Goal: Transaction & Acquisition: Obtain resource

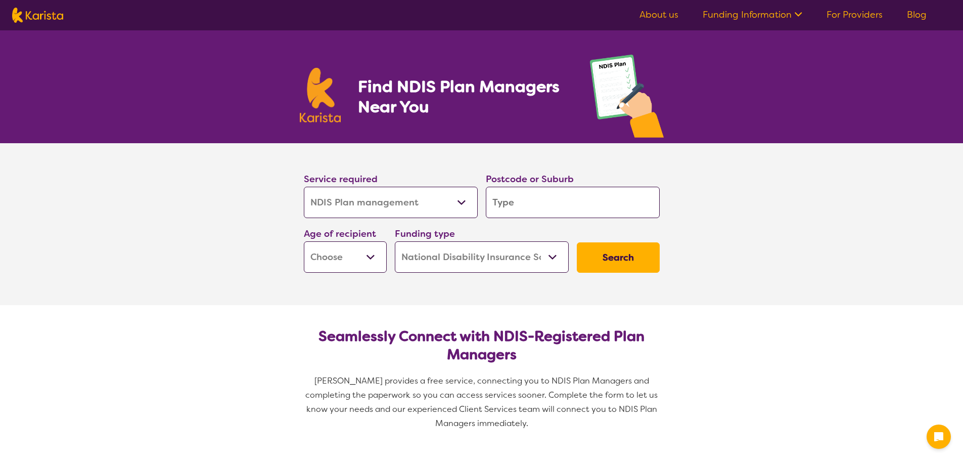
select select "NDIS Plan management"
select select "NDIS"
select select "NDIS Plan management"
select select "NDIS"
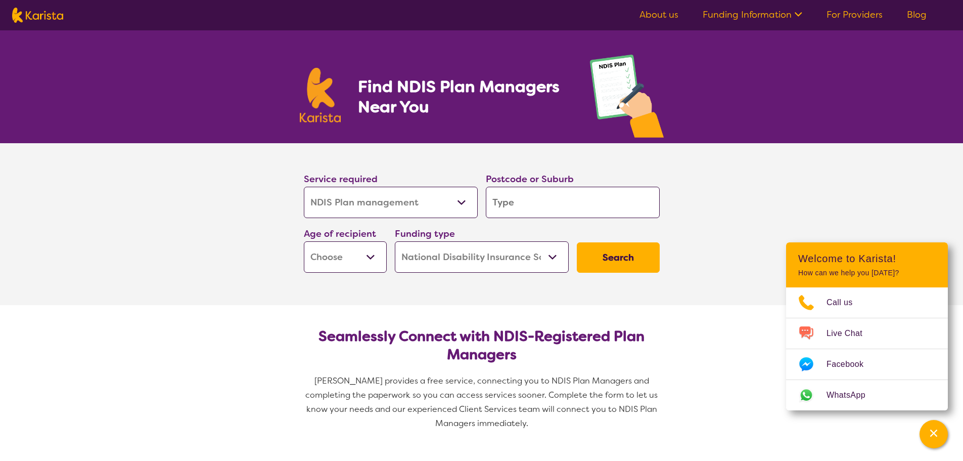
click at [465, 202] on select "Allied Health Assistant Assessment ([MEDICAL_DATA] or [MEDICAL_DATA]) Behaviour…" at bounding box center [391, 202] width 174 height 31
drag, startPoint x: 465, startPoint y: 202, endPoint x: 492, endPoint y: 206, distance: 27.1
click at [465, 202] on select "Allied Health Assistant Assessment ([MEDICAL_DATA] or [MEDICAL_DATA]) Behaviour…" at bounding box center [391, 202] width 174 height 31
click at [501, 206] on input "search" at bounding box center [573, 202] width 174 height 31
type input "4"
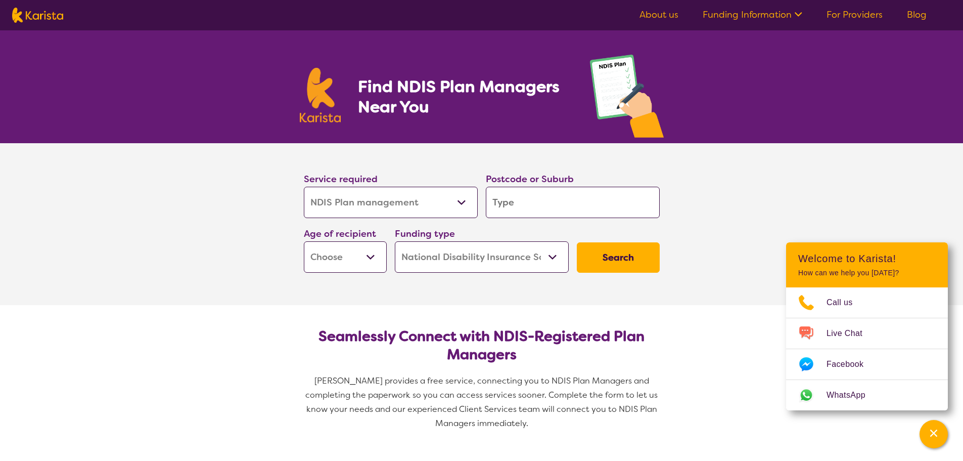
type input "4"
type input "41"
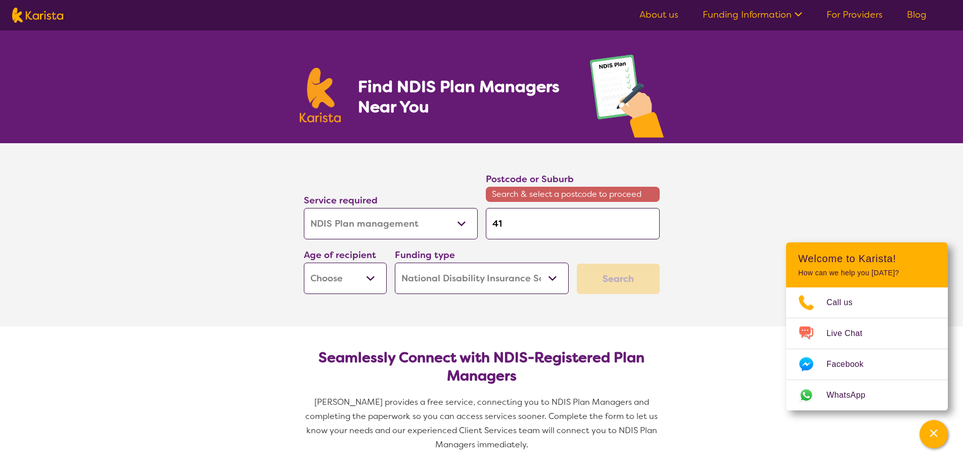
type input "416"
type input "4160"
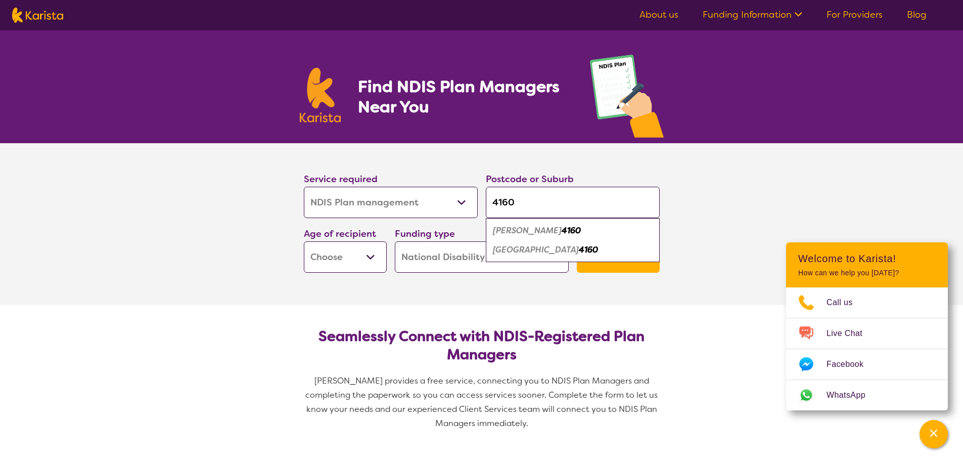
type input "4160"
click at [512, 229] on em "[PERSON_NAME]" at bounding box center [527, 230] width 69 height 11
click at [382, 259] on select "Early Childhood - 0 to 9 Child - 10 to 11 Adolescent - 12 to 17 Adult - 18 to 6…" at bounding box center [345, 256] width 83 height 31
select select "AD"
click at [304, 241] on select "Early Childhood - 0 to 9 Child - 10 to 11 Adolescent - 12 to 17 Adult - 18 to 6…" at bounding box center [345, 256] width 83 height 31
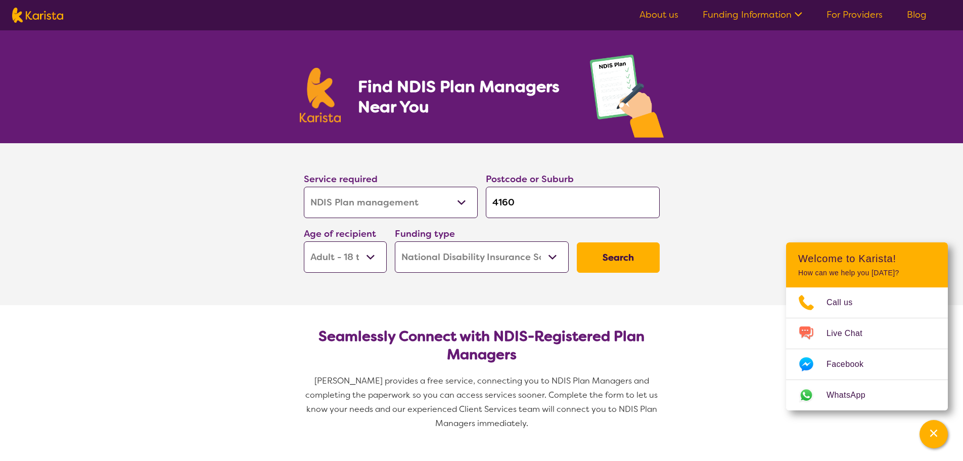
select select "AD"
click at [458, 256] on select "Home Care Package (HCP) National Disability Insurance Scheme (NDIS) I don't know" at bounding box center [482, 256] width 174 height 31
click at [609, 253] on button "Search" at bounding box center [618, 257] width 83 height 30
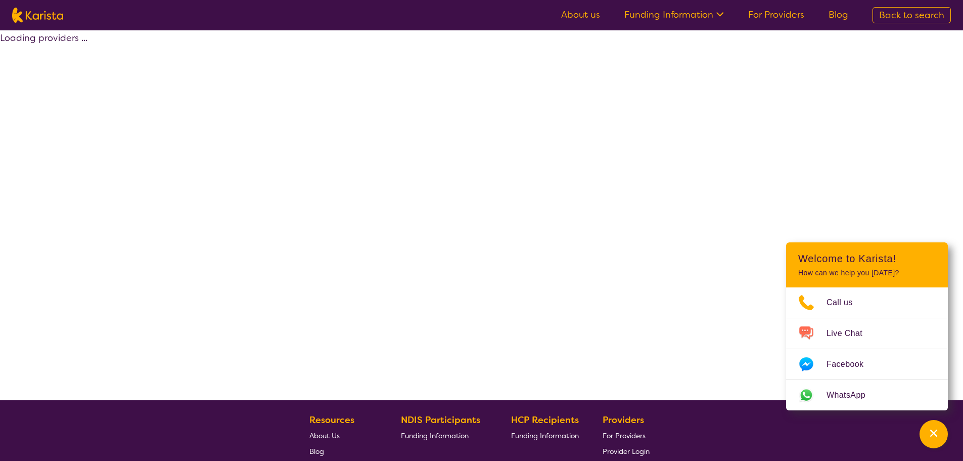
select select "by_score"
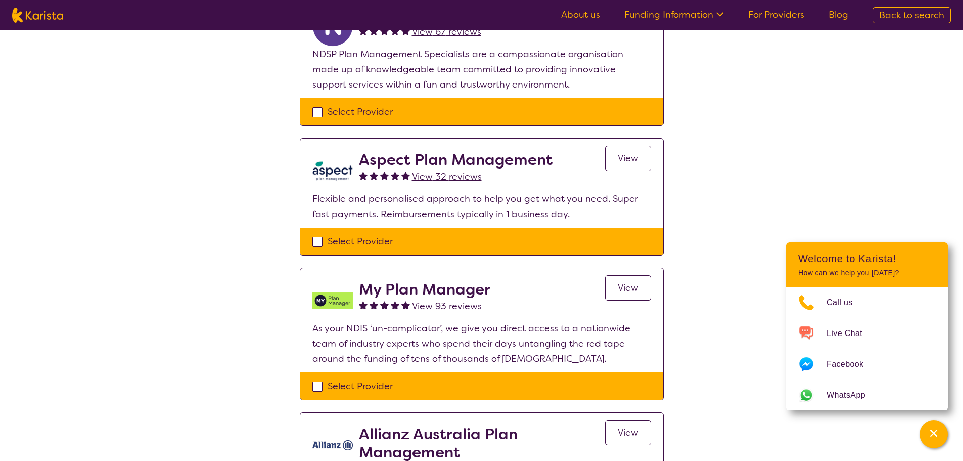
scroll to position [405, 0]
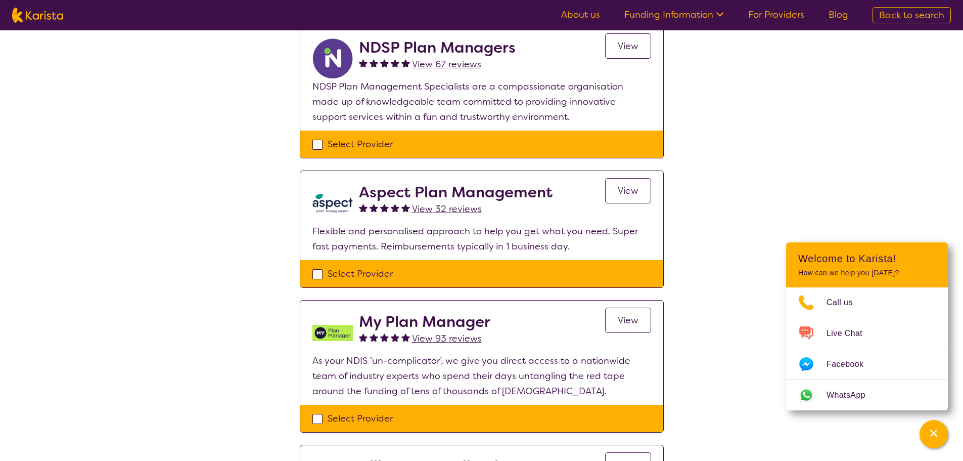
click at [450, 336] on span "View 93 reviews" at bounding box center [447, 338] width 70 height 12
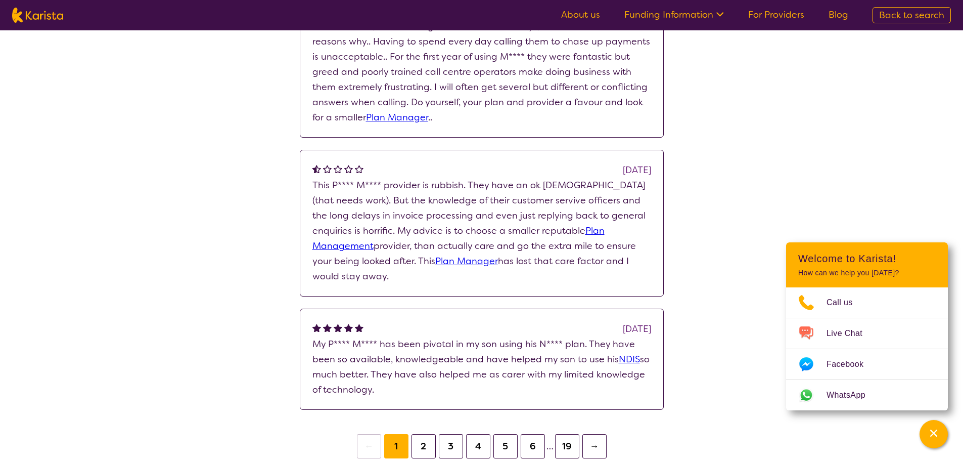
scroll to position [809, 0]
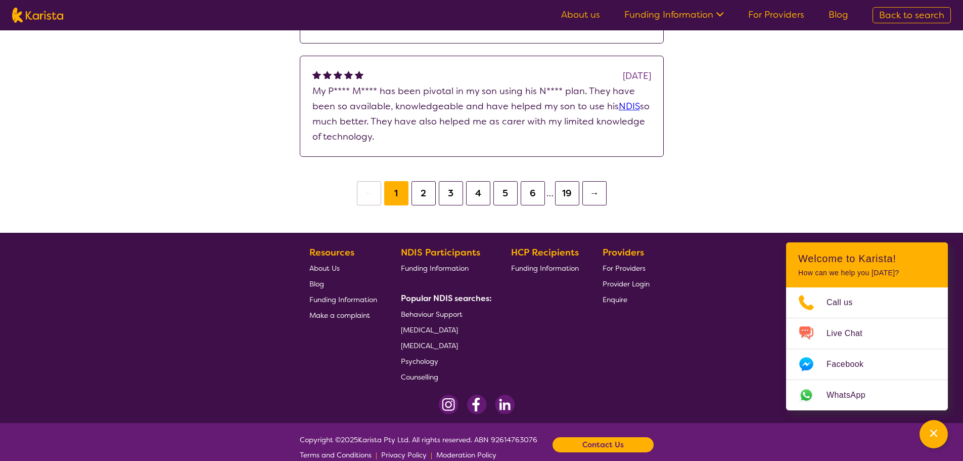
click at [422, 195] on button "2" at bounding box center [424, 193] width 24 height 24
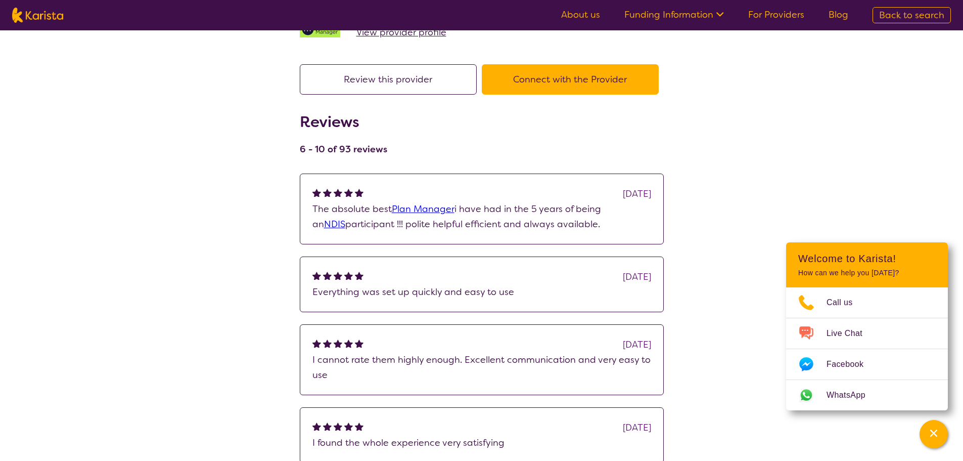
scroll to position [258, 0]
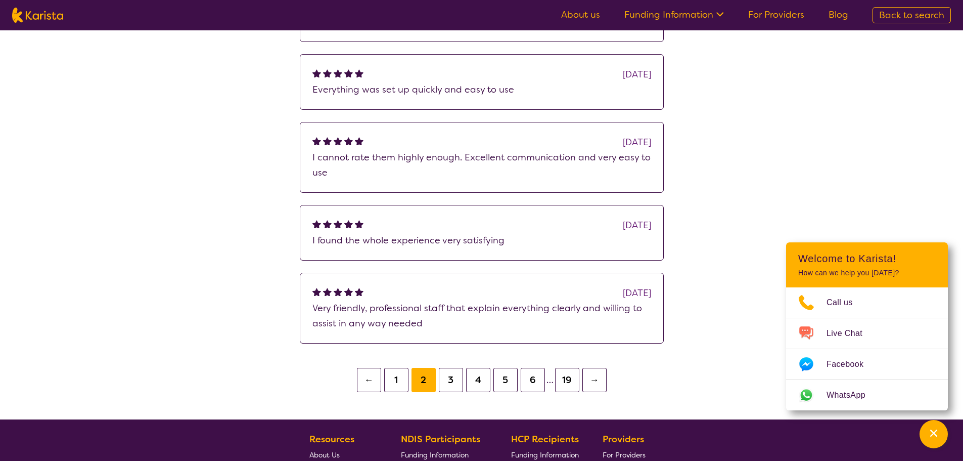
click at [404, 380] on button "1" at bounding box center [396, 380] width 24 height 24
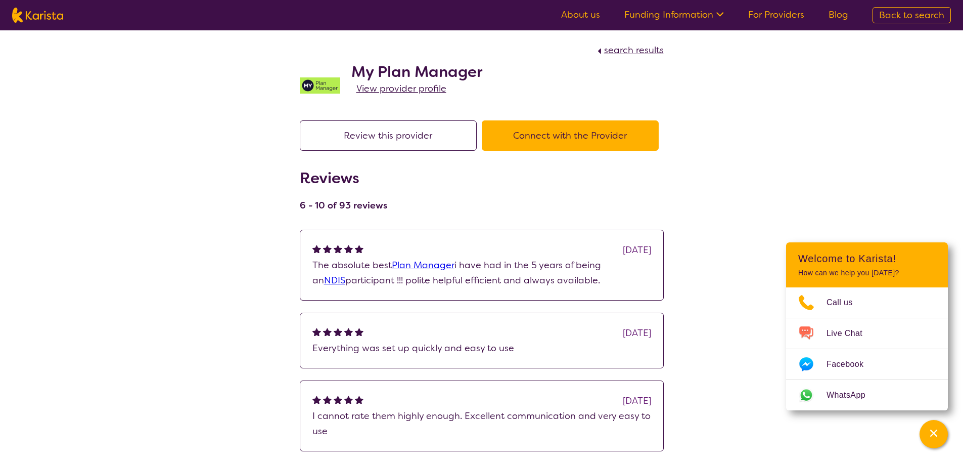
scroll to position [258, 0]
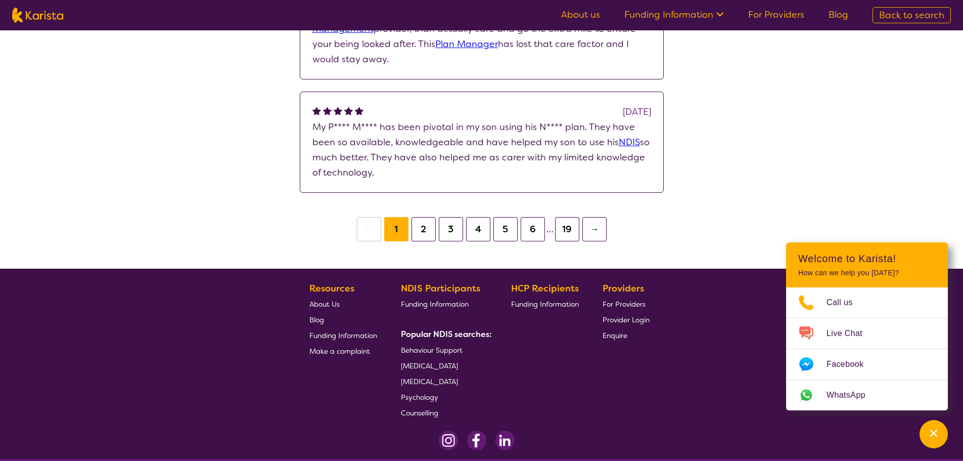
scroll to position [556, 0]
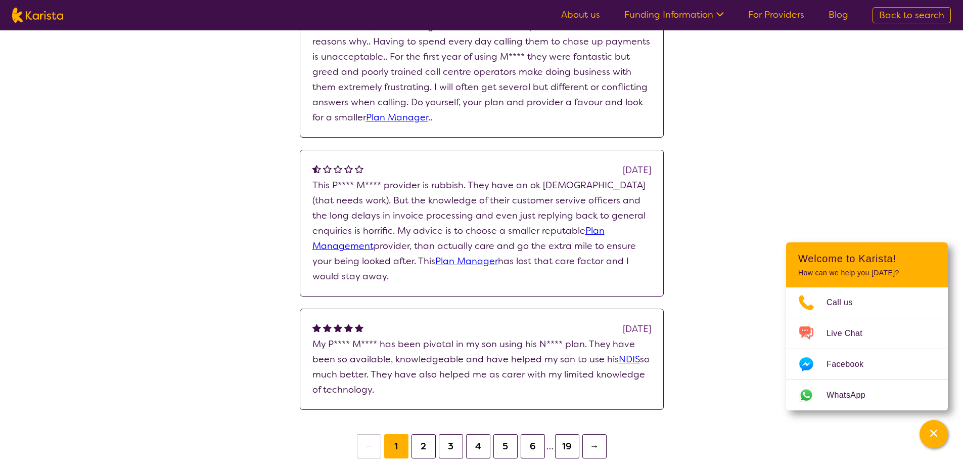
select select "by_score"
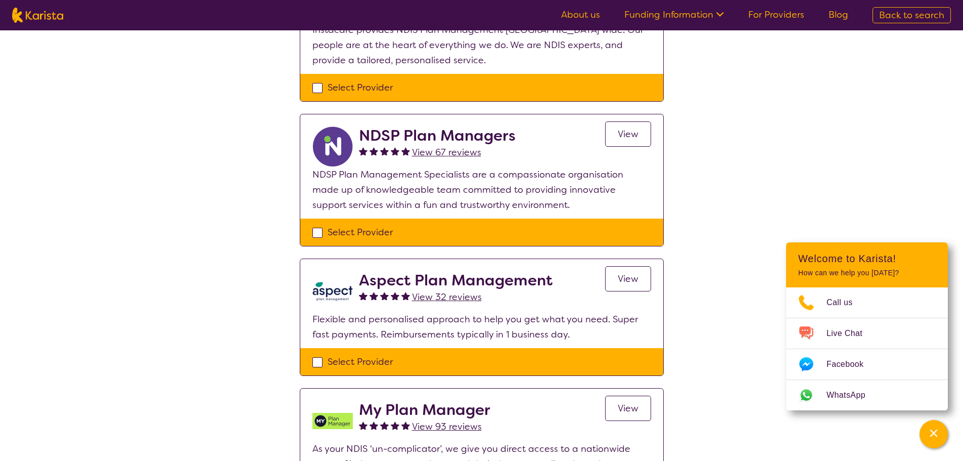
scroll to position [253, 0]
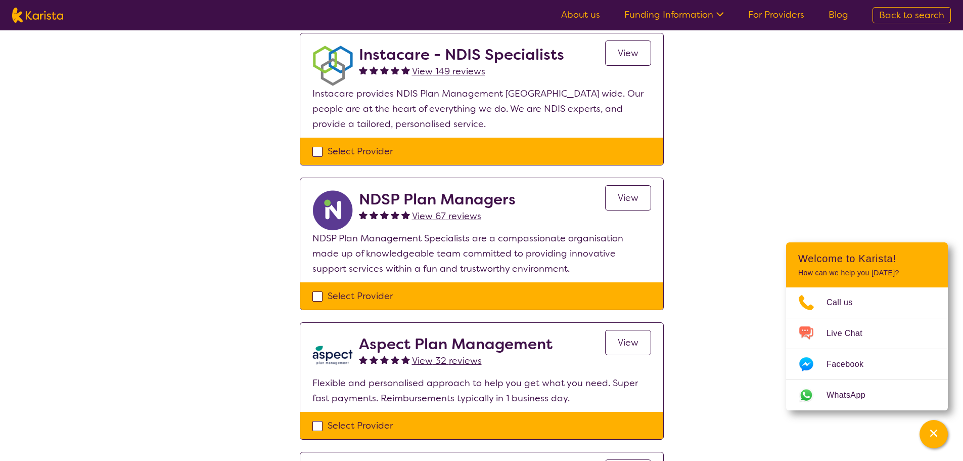
click at [443, 213] on span "View 67 reviews" at bounding box center [446, 216] width 69 height 12
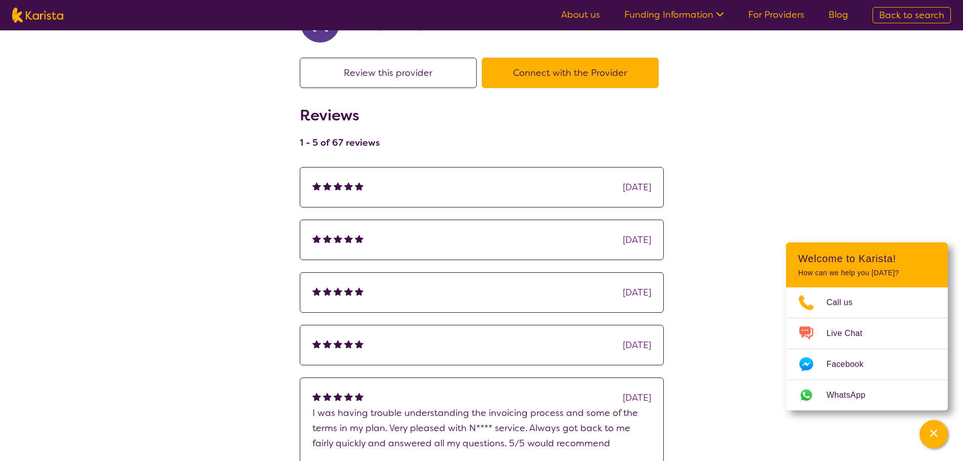
scroll to position [202, 0]
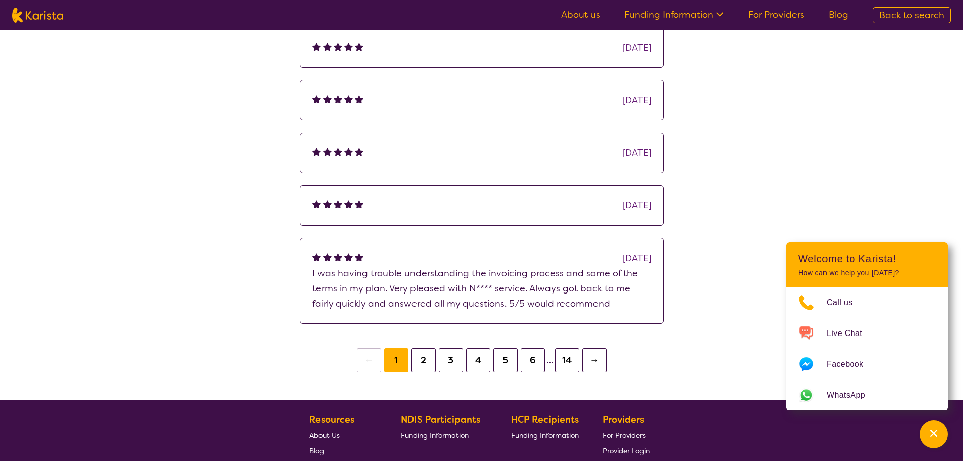
click at [422, 358] on button "2" at bounding box center [424, 360] width 24 height 24
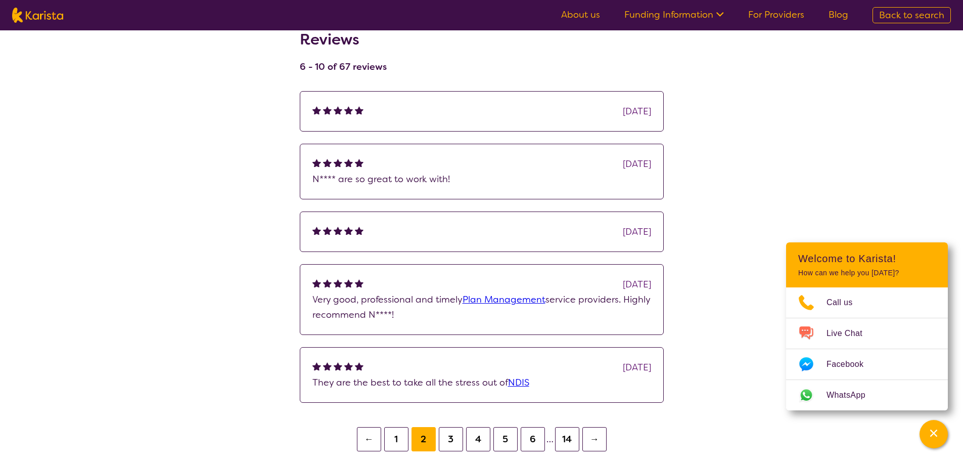
scroll to position [152, 0]
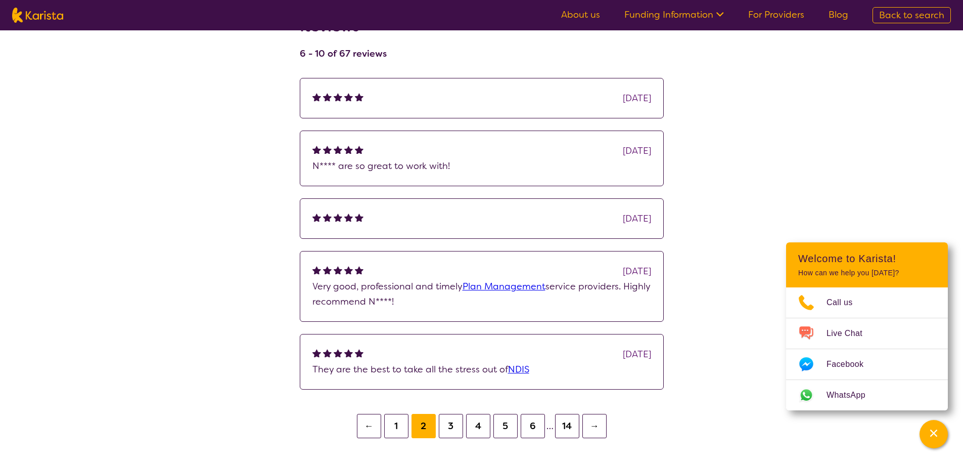
click at [459, 425] on button "3" at bounding box center [451, 426] width 24 height 24
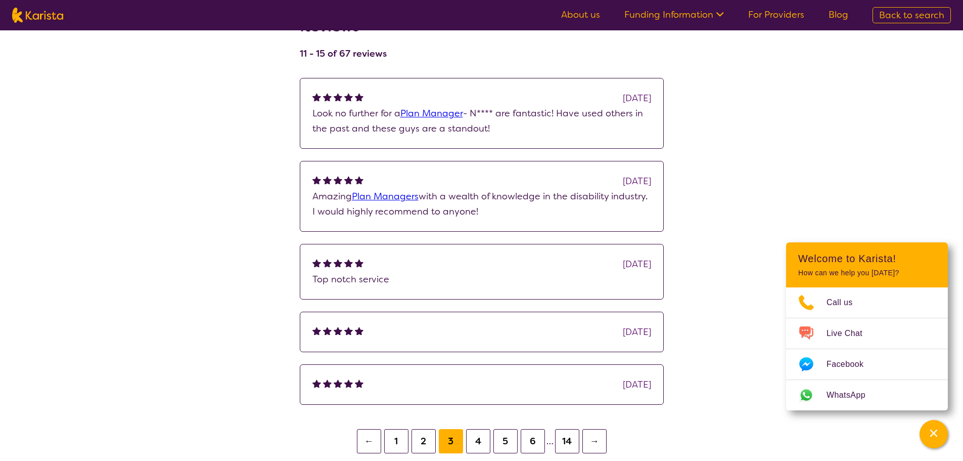
click at [485, 436] on button "4" at bounding box center [478, 441] width 24 height 24
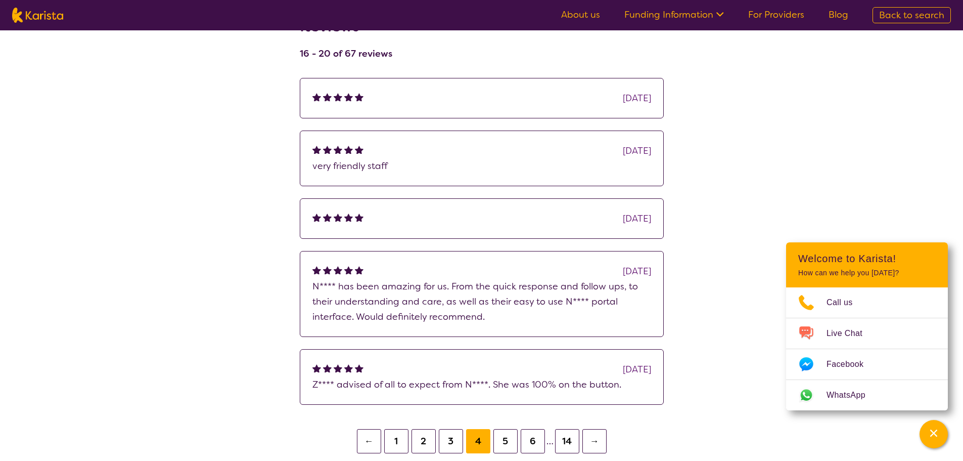
click at [505, 438] on button "5" at bounding box center [506, 441] width 24 height 24
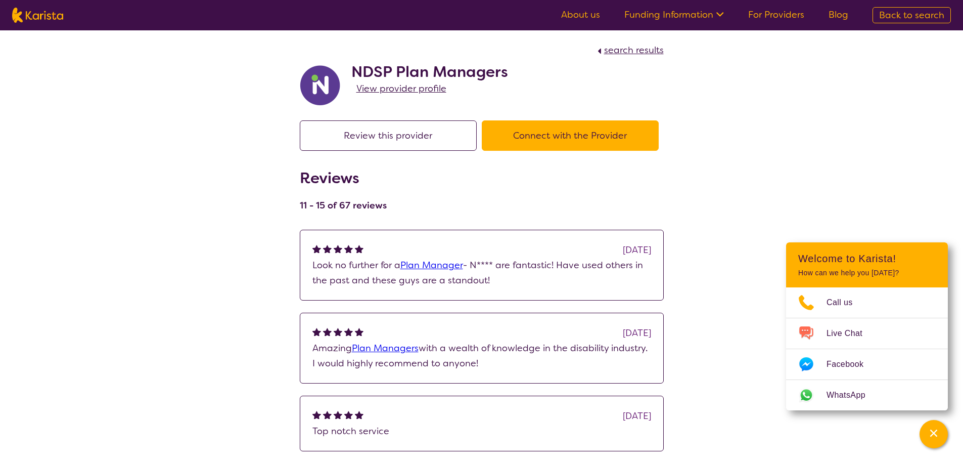
scroll to position [152, 0]
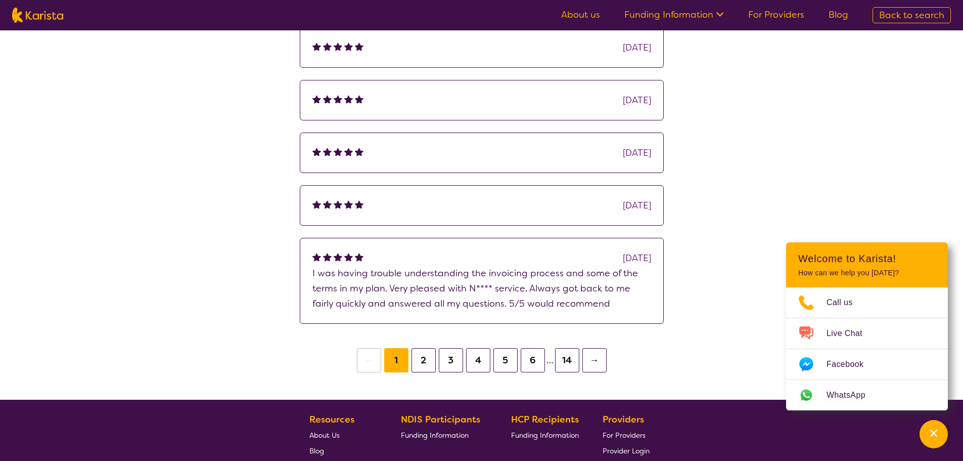
select select "by_score"
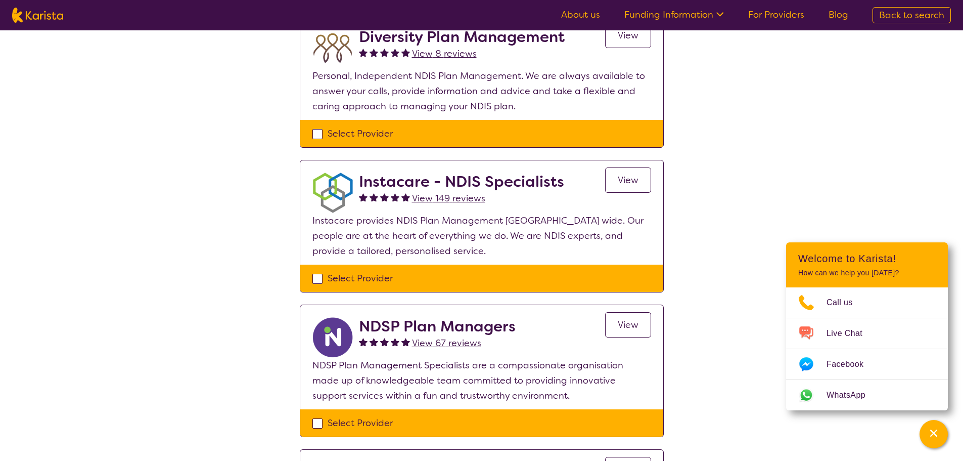
scroll to position [101, 0]
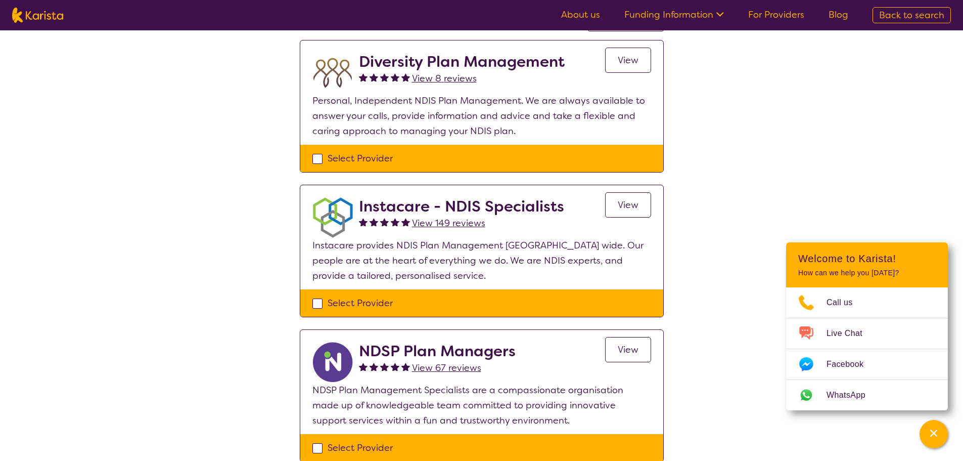
click at [441, 223] on span "View 149 reviews" at bounding box center [448, 223] width 73 height 12
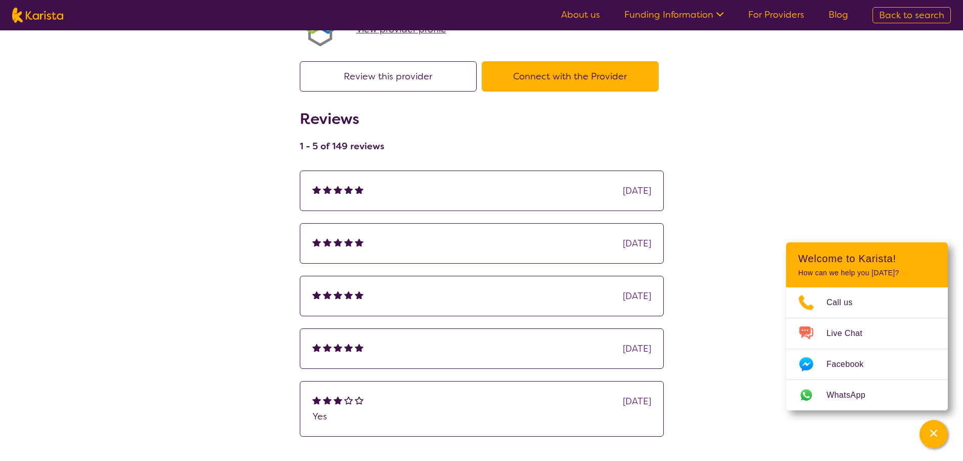
scroll to position [253, 0]
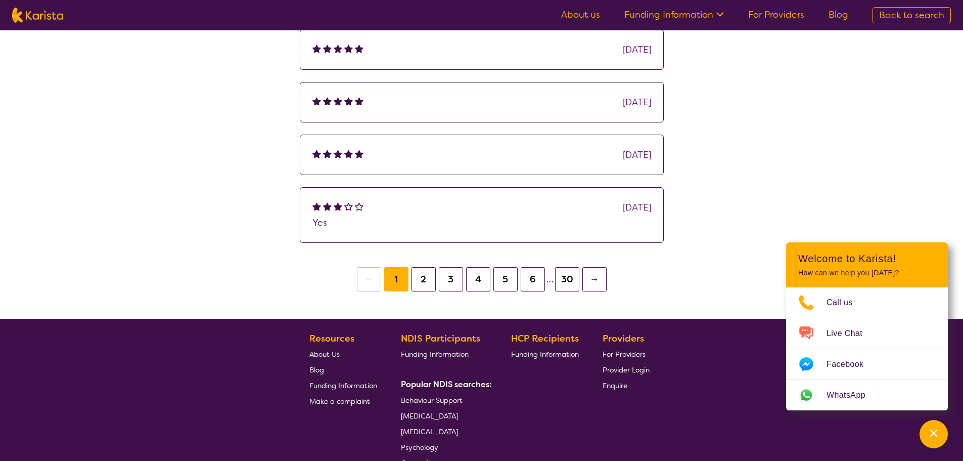
click at [427, 279] on button "2" at bounding box center [424, 279] width 24 height 24
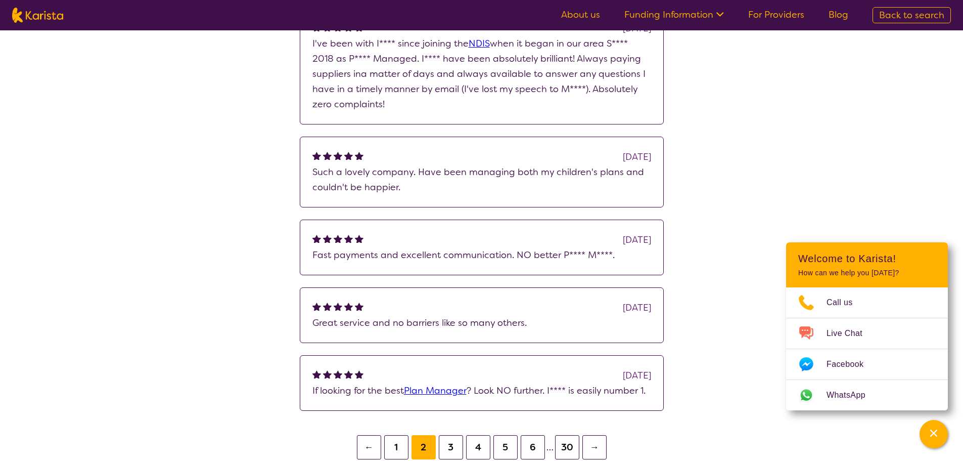
scroll to position [303, 0]
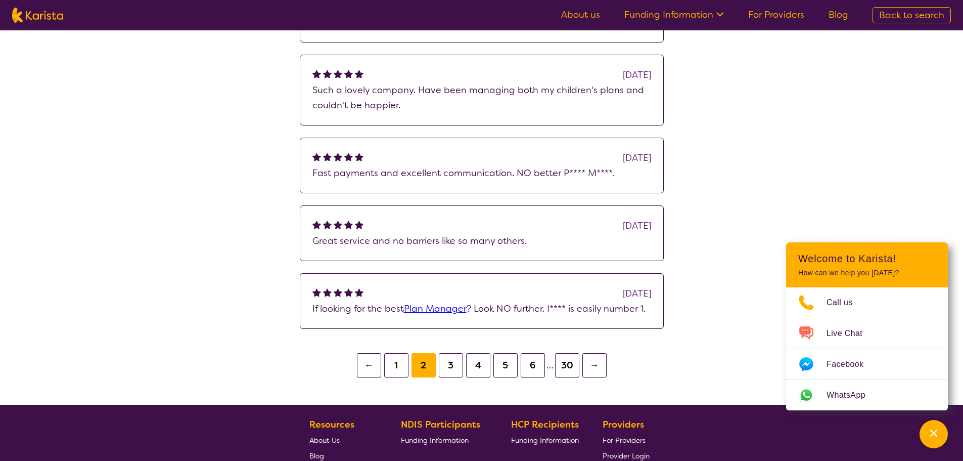
click at [536, 372] on button "6" at bounding box center [533, 365] width 24 height 24
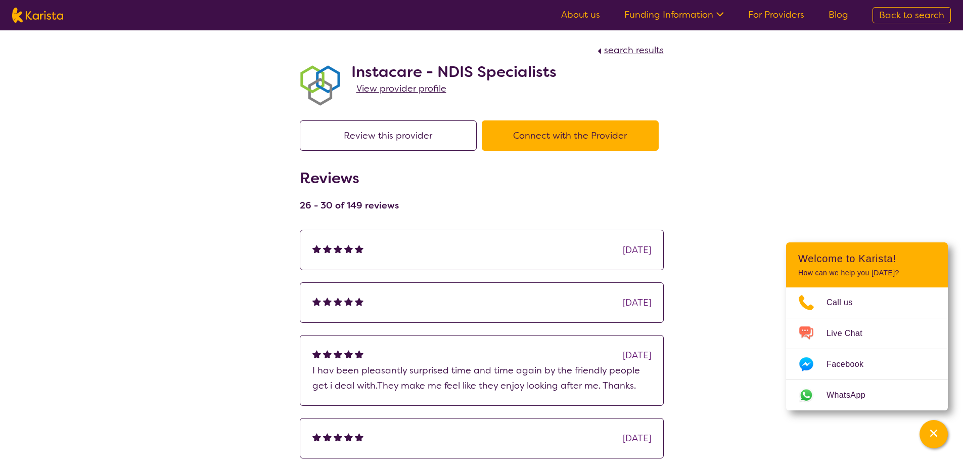
scroll to position [303, 0]
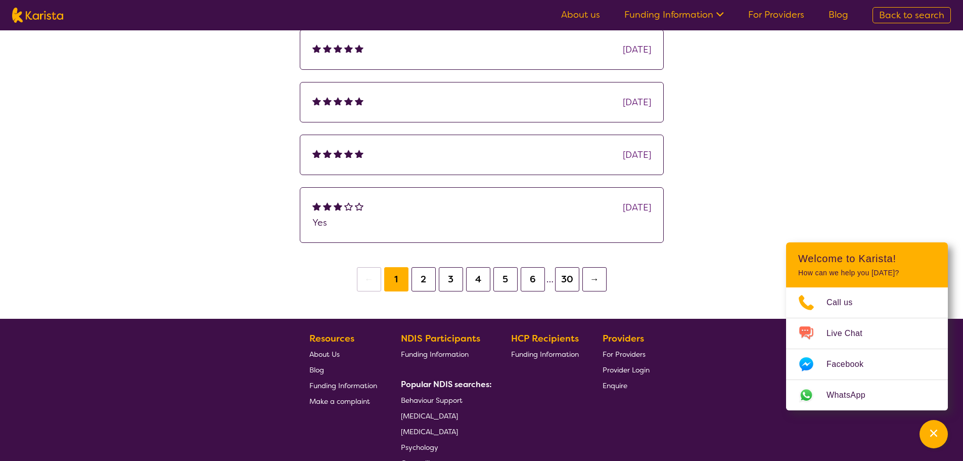
select select "by_score"
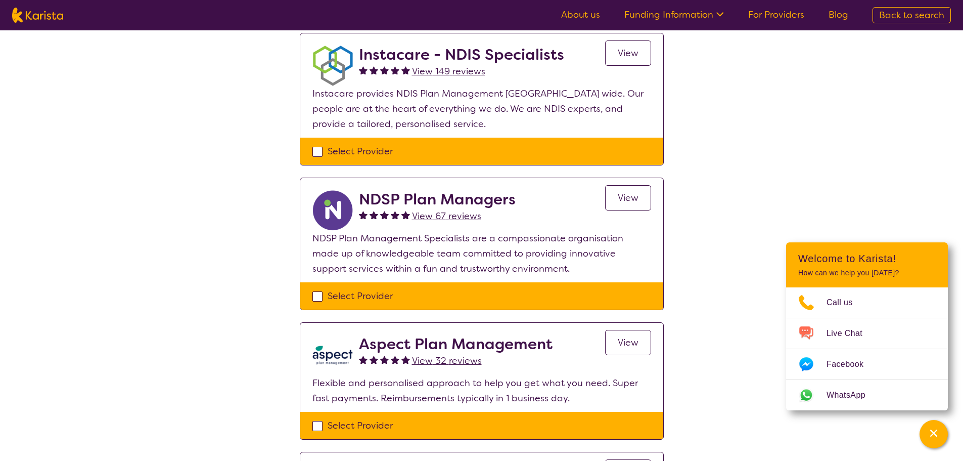
scroll to position [101, 0]
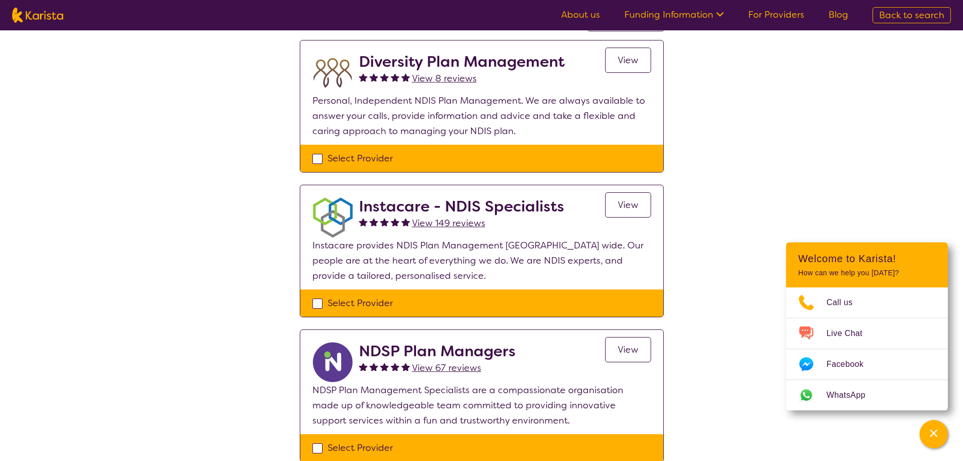
click at [317, 306] on div "Select Provider" at bounding box center [482, 302] width 339 height 15
checkbox input "true"
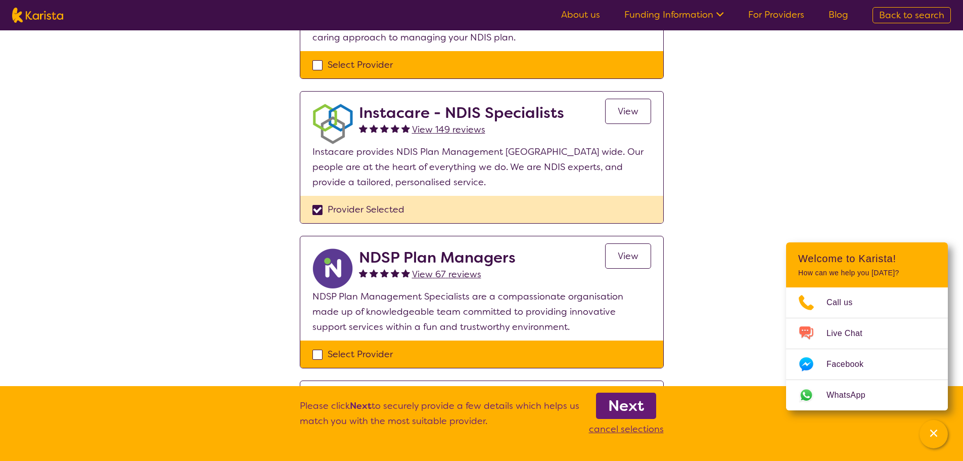
scroll to position [202, 0]
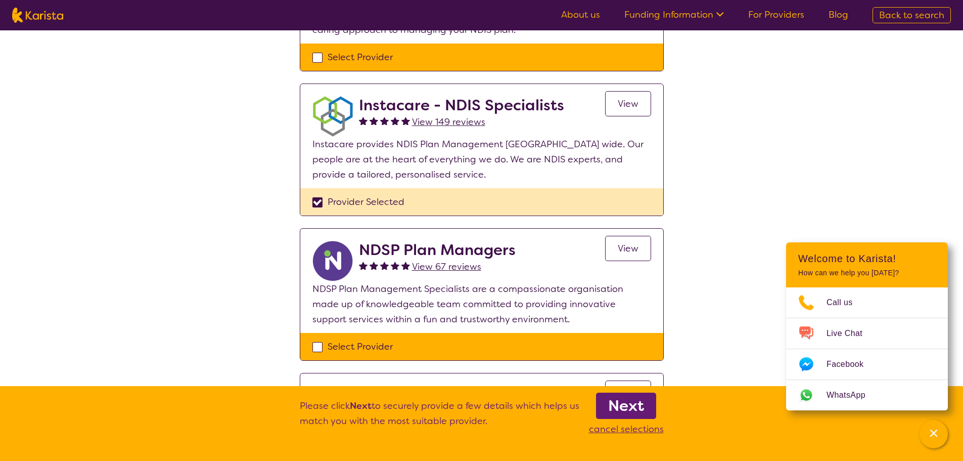
click at [320, 346] on div "Select Provider" at bounding box center [482, 346] width 339 height 15
checkbox input "true"
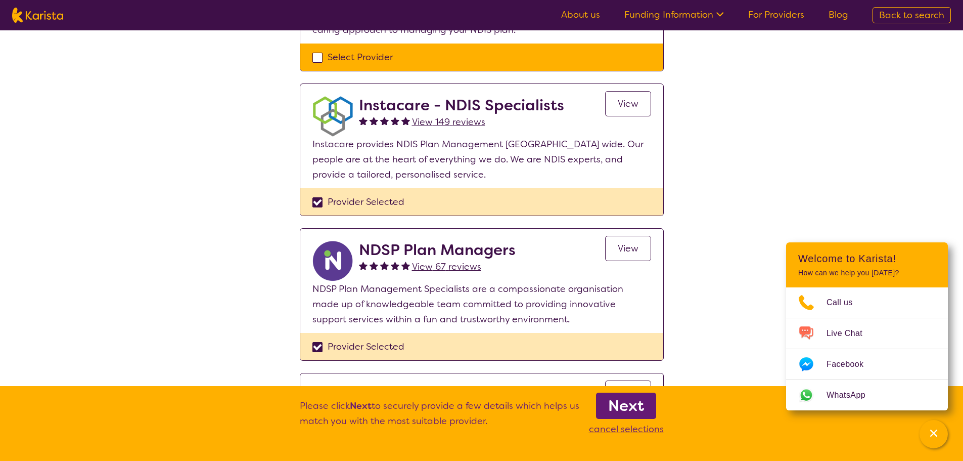
click at [630, 403] on b "Next" at bounding box center [626, 405] width 36 height 20
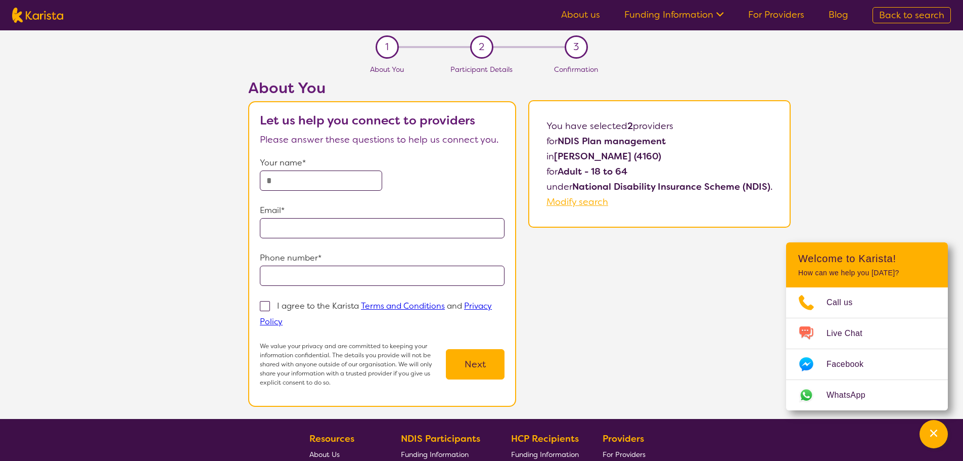
click at [663, 14] on link "Funding Information" at bounding box center [675, 15] width 100 height 12
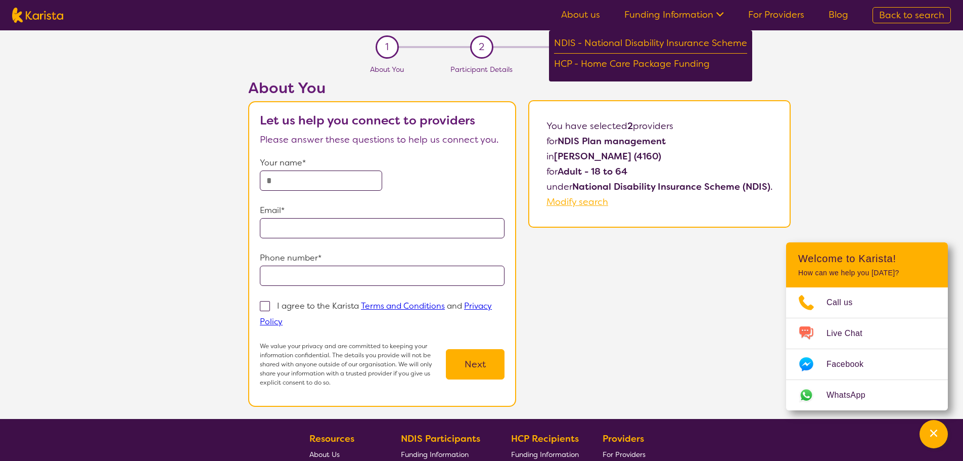
click at [663, 14] on link "Funding Information" at bounding box center [675, 15] width 100 height 12
